Goal: Navigation & Orientation: Go to known website

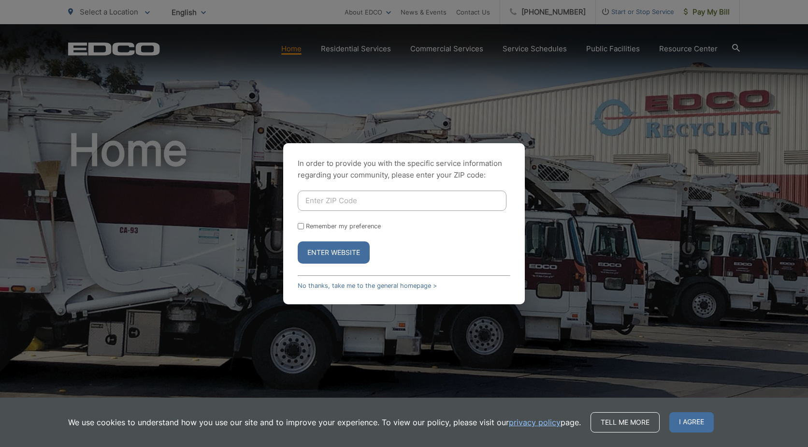
click at [333, 206] on input "Enter ZIP Code" at bounding box center [402, 201] width 209 height 20
type input "27909"
click at [334, 254] on button "Enter Website" at bounding box center [334, 252] width 72 height 22
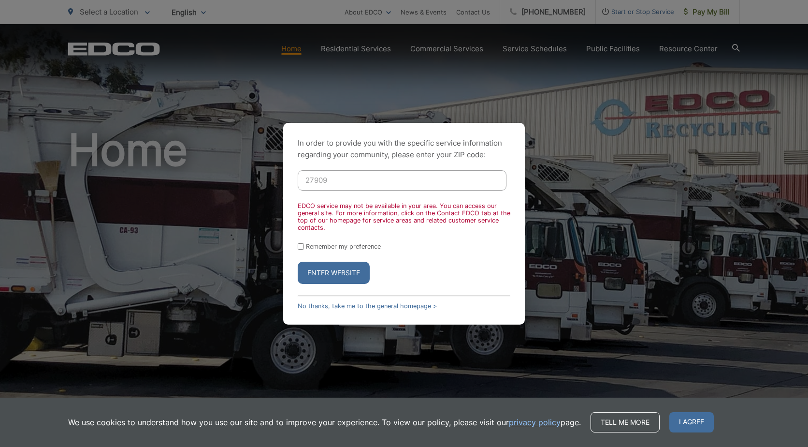
click at [304, 275] on button "Enter Website" at bounding box center [334, 273] width 72 height 22
click at [300, 247] on input "Remember my preference" at bounding box center [301, 246] width 6 height 6
checkbox input "true"
click at [319, 273] on button "Enter Website" at bounding box center [334, 273] width 72 height 22
click at [323, 306] on link "No thanks, take me to the general homepage >" at bounding box center [367, 305] width 139 height 7
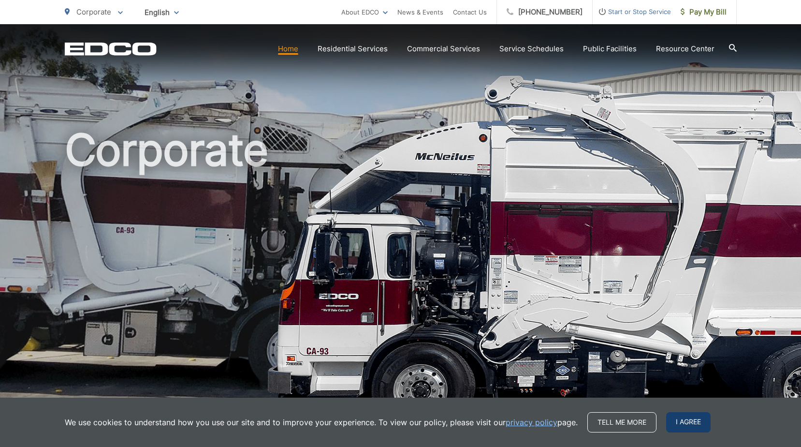
click at [678, 420] on span "I agree" at bounding box center [688, 422] width 44 height 20
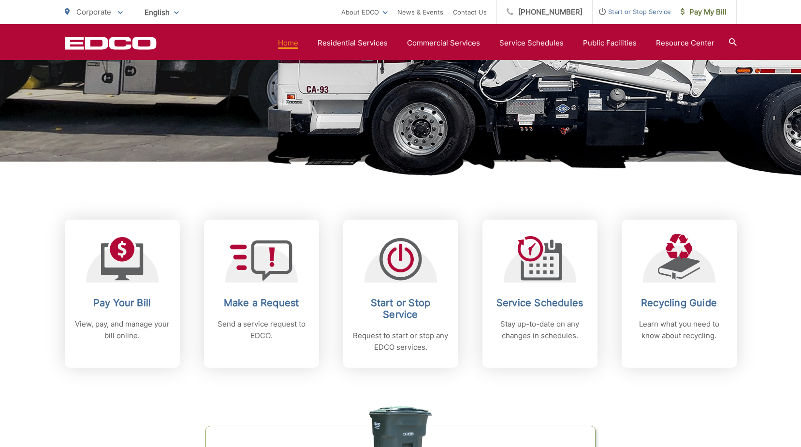
scroll to position [435, 0]
